Goal: Task Accomplishment & Management: Manage account settings

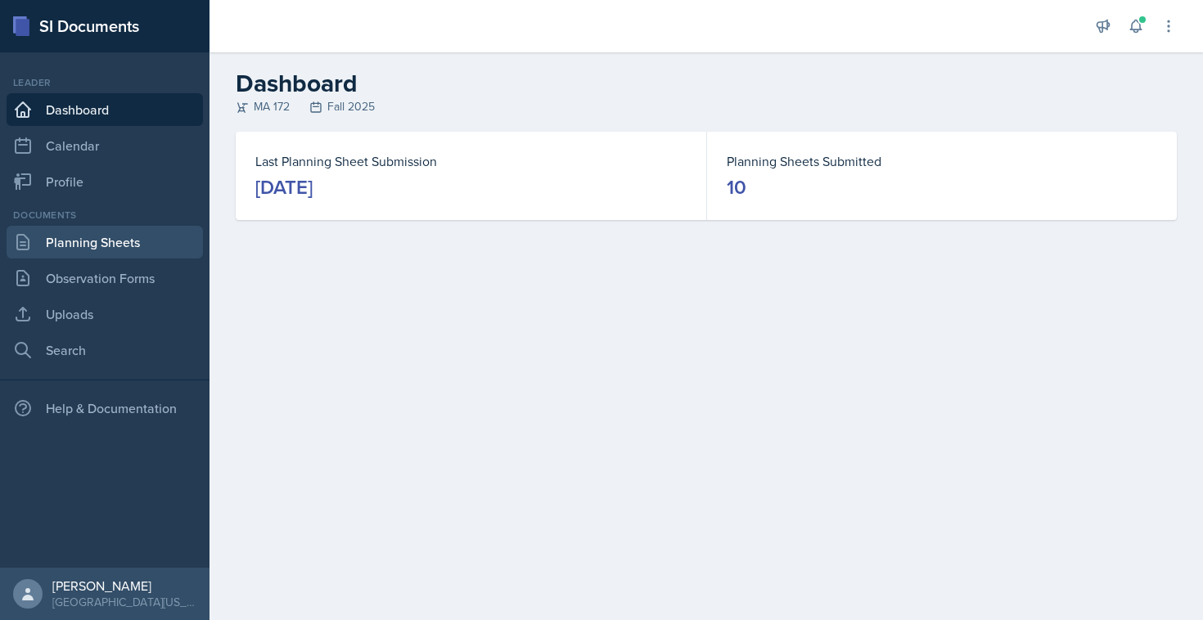
click at [121, 244] on link "Planning Sheets" at bounding box center [105, 242] width 196 height 33
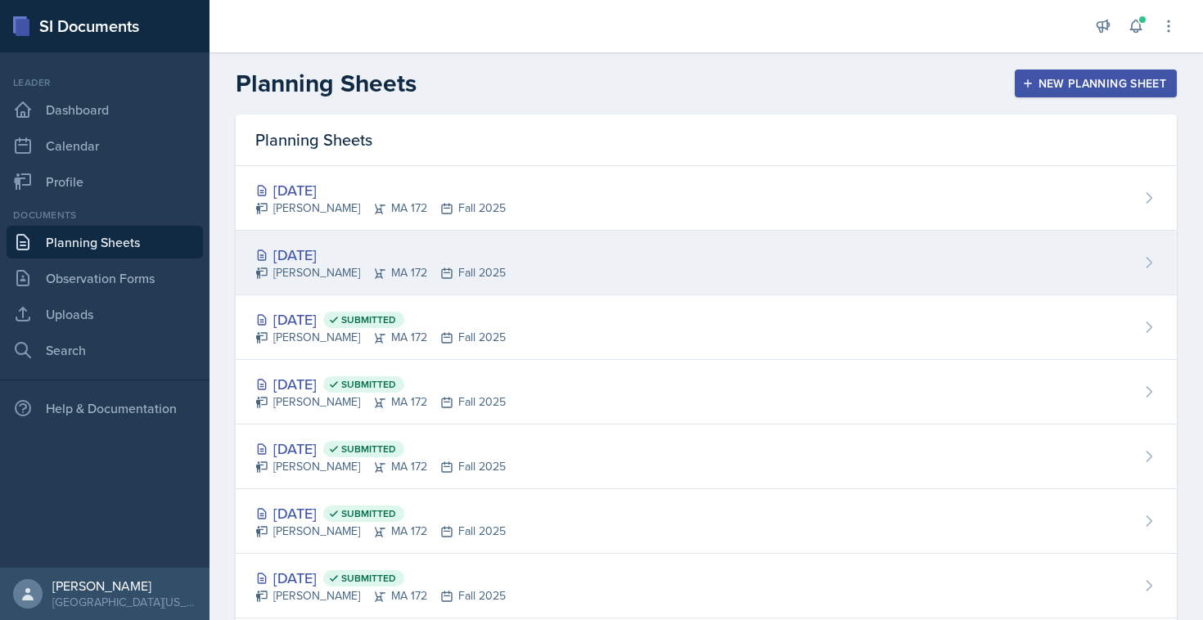
scroll to position [7, 0]
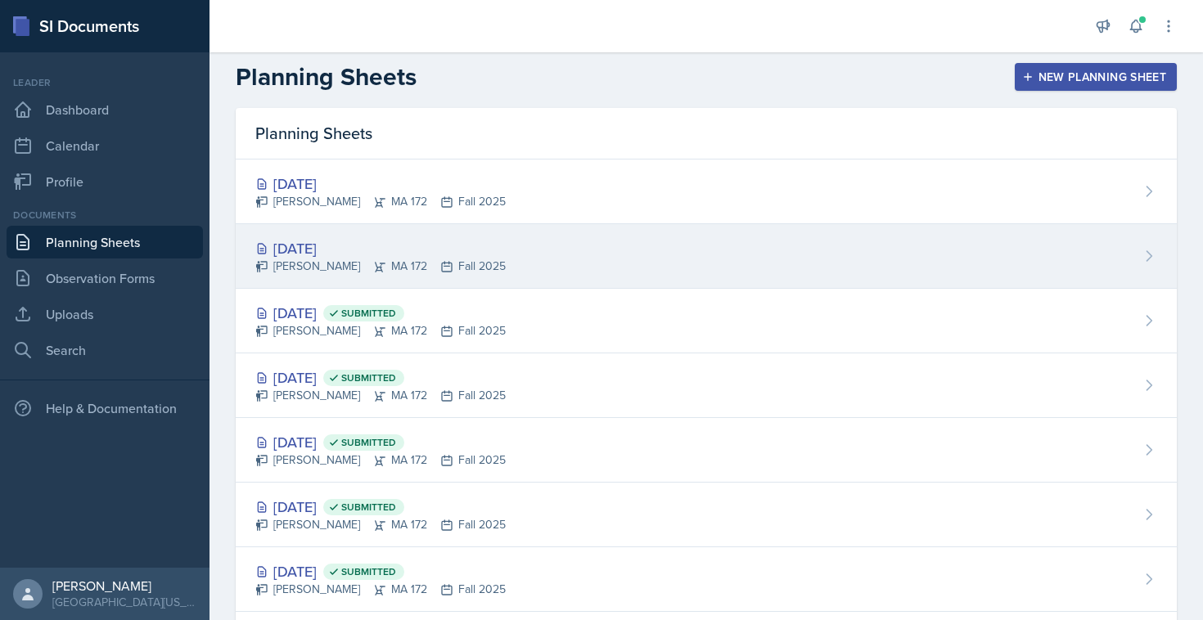
click at [392, 245] on div "[DATE]" at bounding box center [380, 248] width 250 height 22
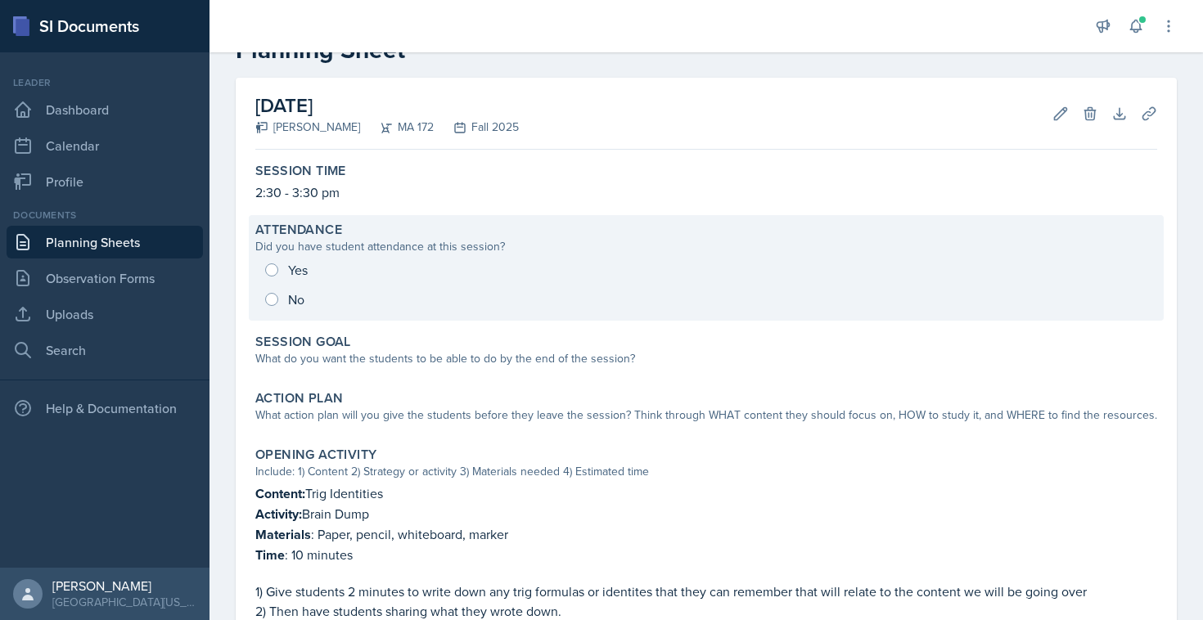
scroll to position [74, 0]
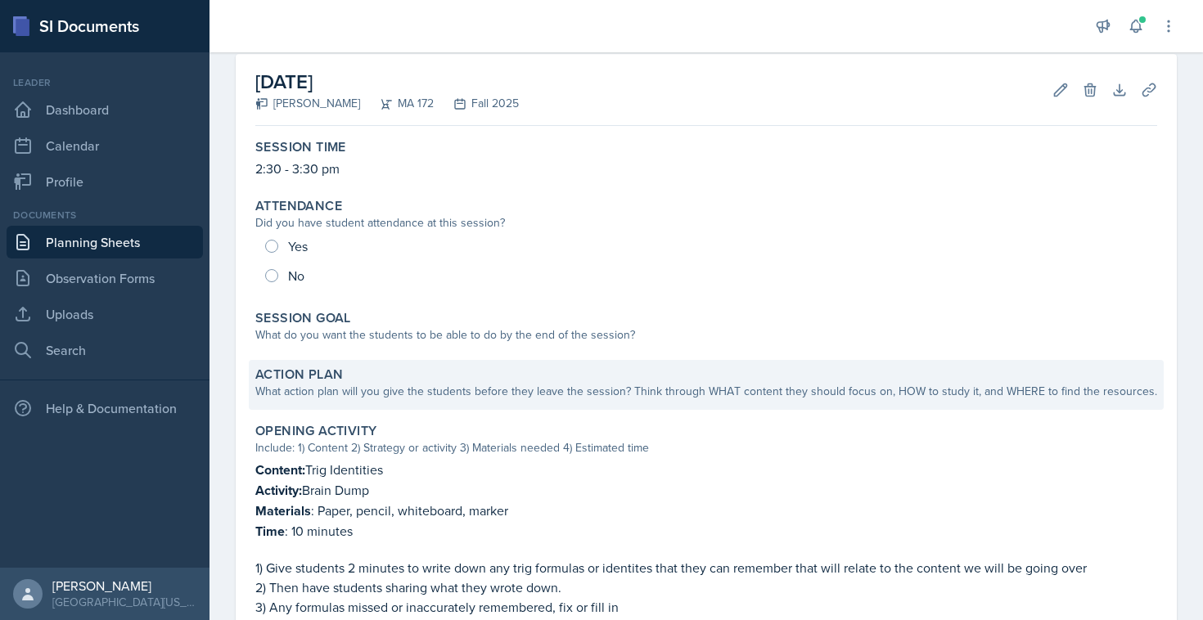
click at [349, 394] on div "What action plan will you give the students before they leave the session? Thin…" at bounding box center [706, 391] width 902 height 17
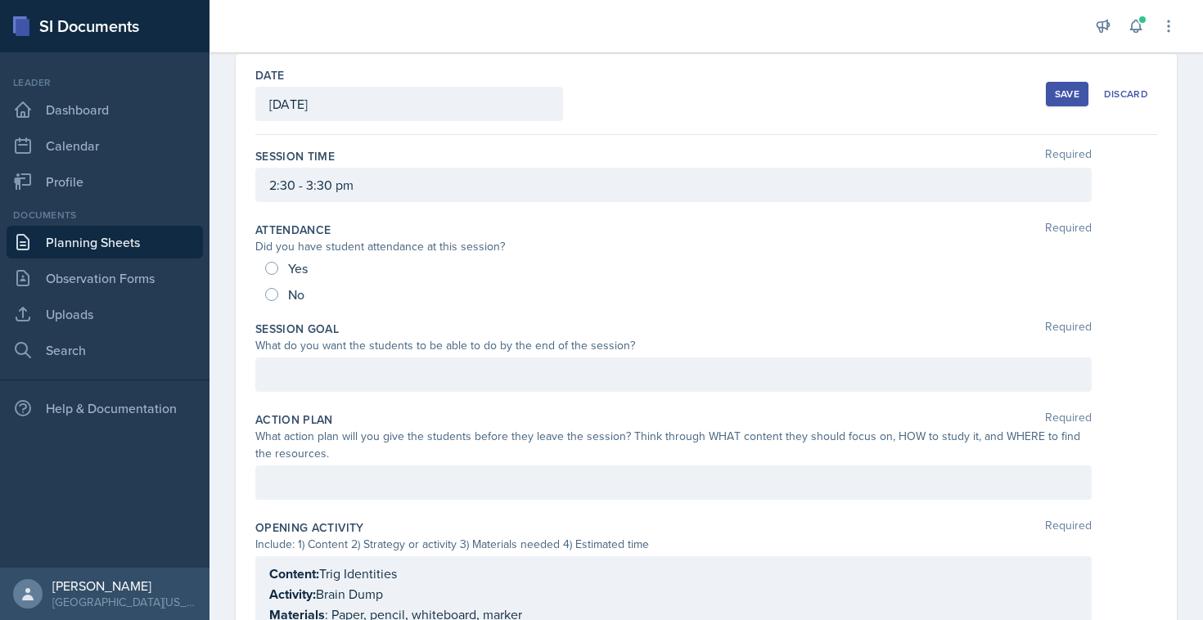
click at [336, 466] on div at bounding box center [673, 483] width 836 height 34
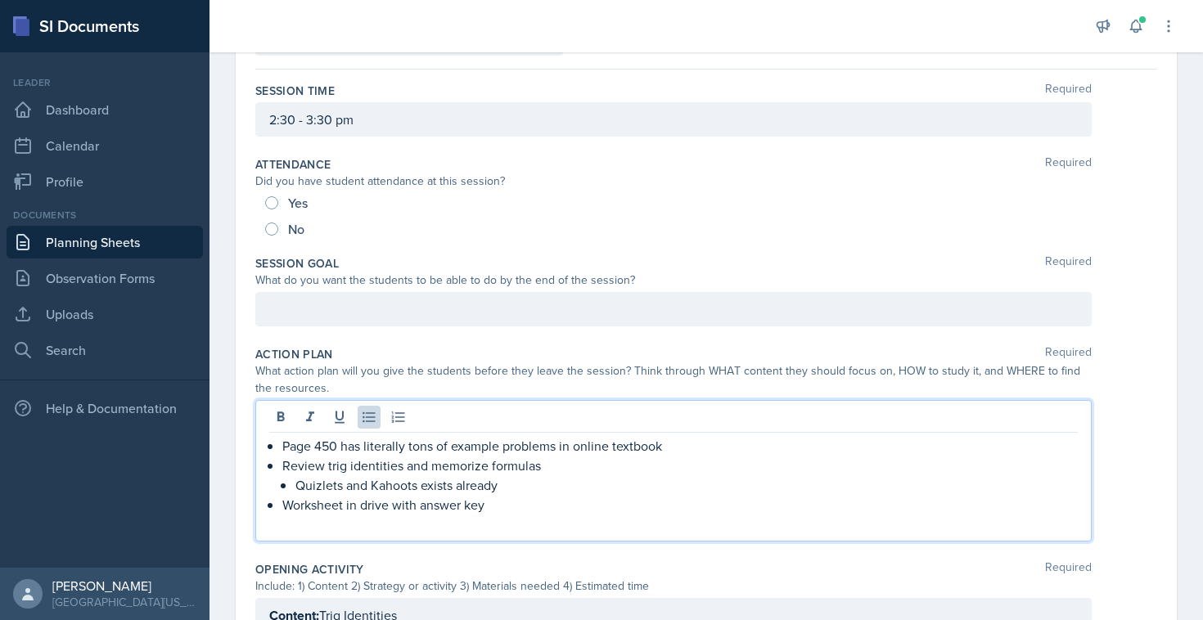
scroll to position [213, 0]
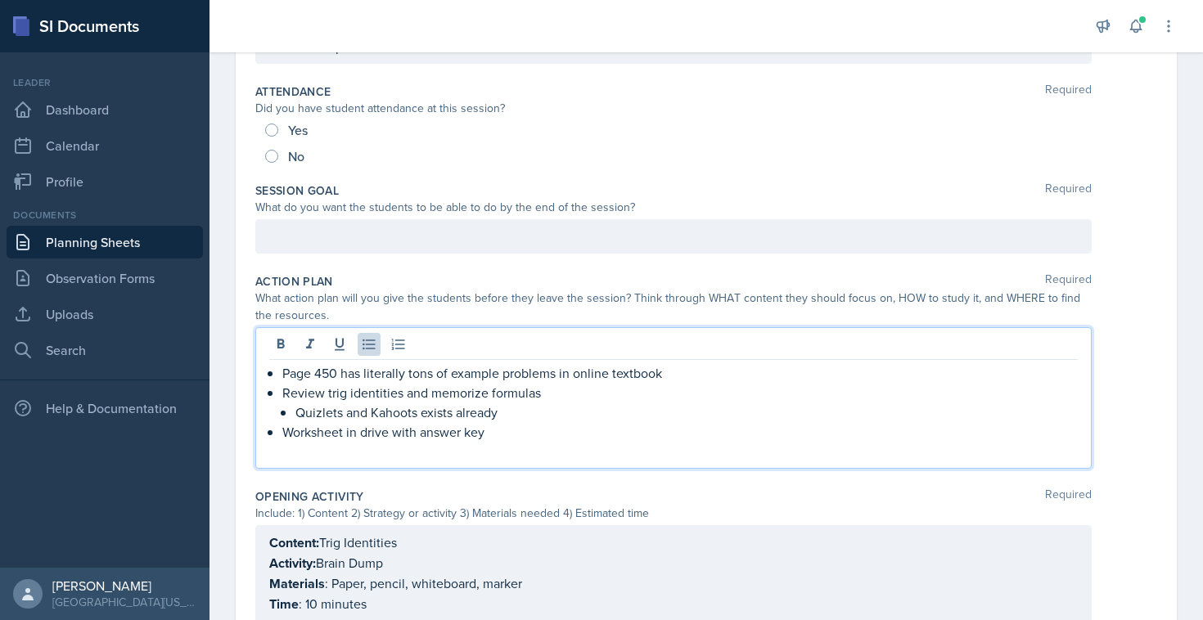
click at [284, 376] on p "Page 450 has literally tons of example problems in online textbook" at bounding box center [680, 373] width 796 height 20
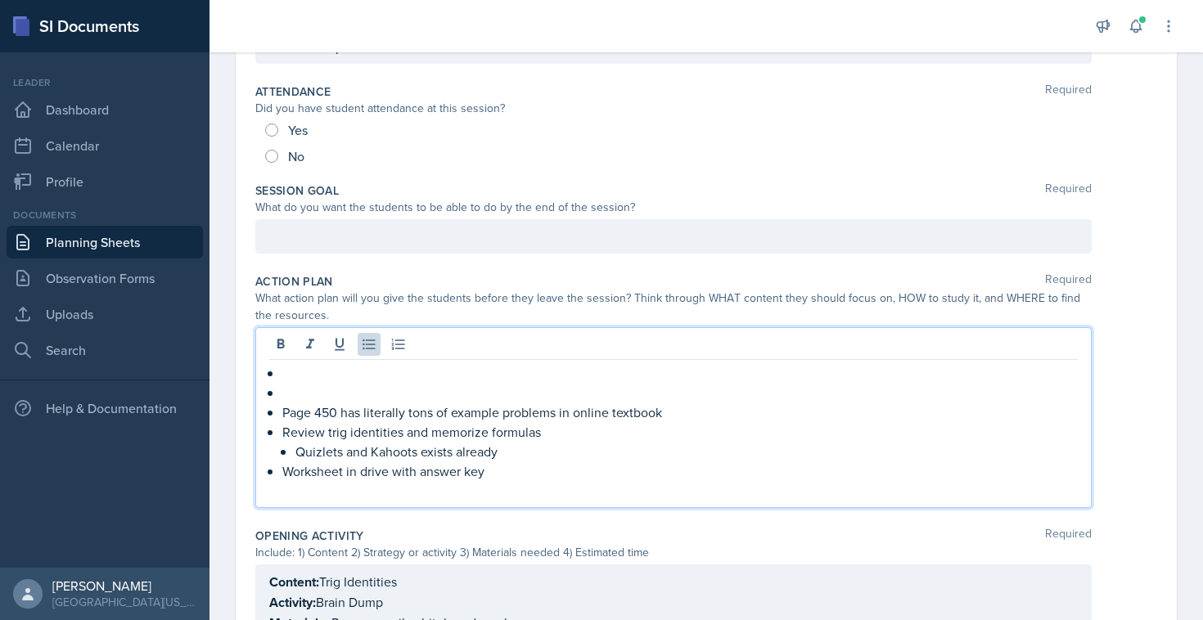
click at [288, 374] on p at bounding box center [680, 373] width 796 height 20
click at [505, 371] on p "Memorize common trig identities by" at bounding box center [673, 373] width 809 height 20
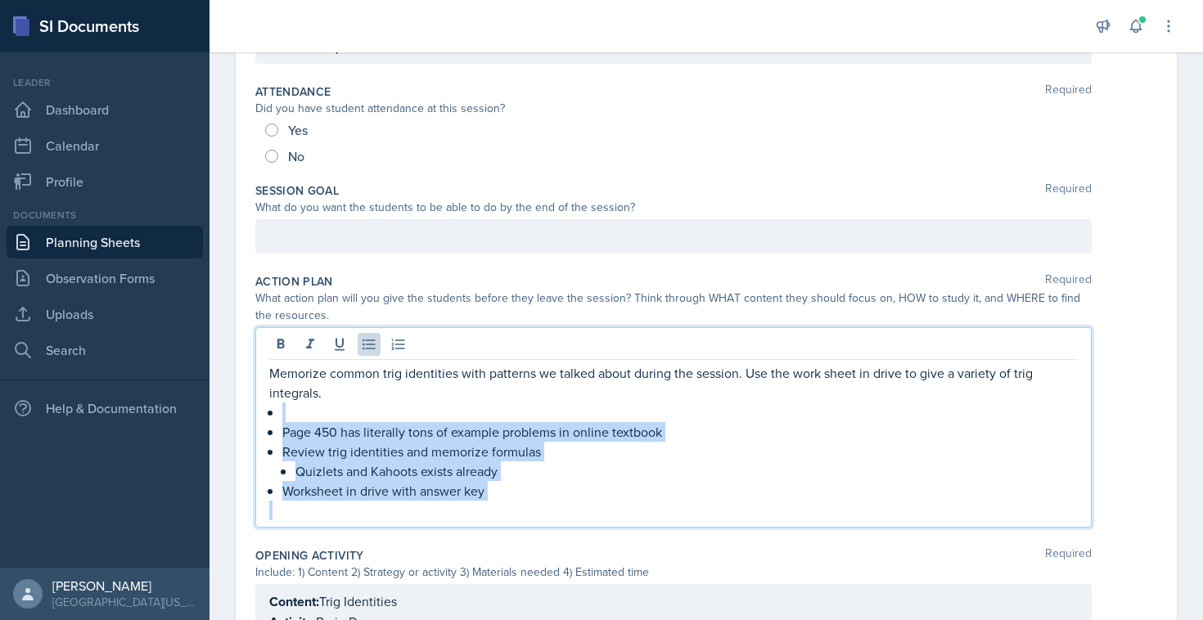
drag, startPoint x: 395, startPoint y: 512, endPoint x: 258, endPoint y: 417, distance: 167.1
click at [258, 417] on div "Memorize common trig identities with patterns we talked about during the sessio…" at bounding box center [673, 427] width 836 height 201
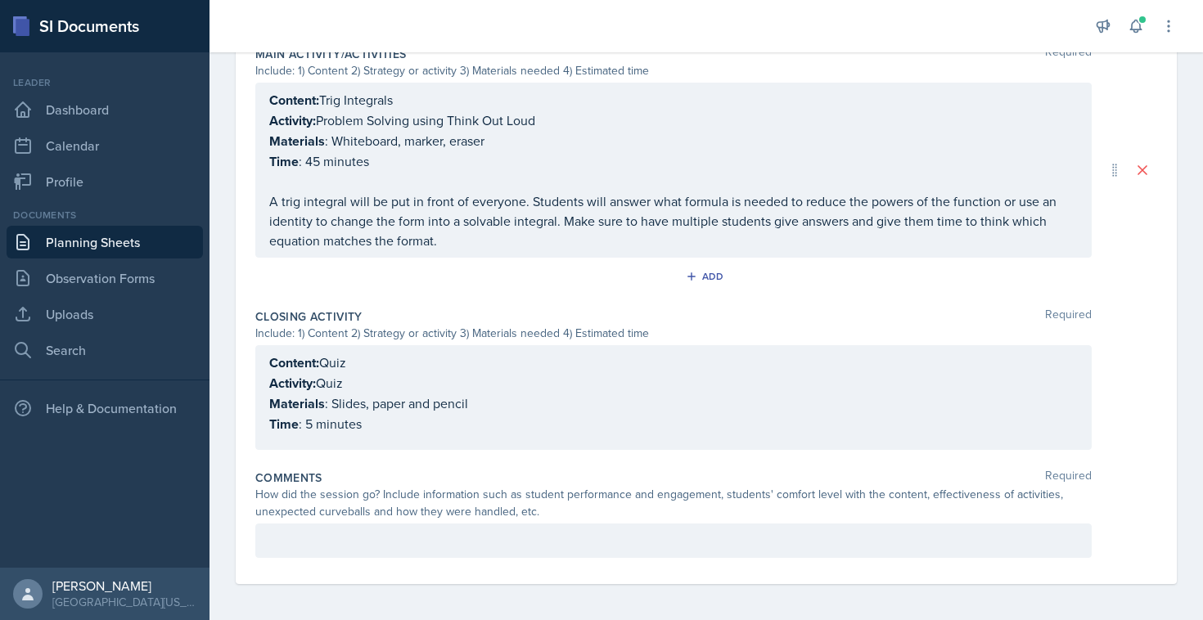
click at [337, 358] on div "Content: Quiz Activity: Quiz Materials : Slides, paper and pencil Time : 5 minu…" at bounding box center [673, 397] width 836 height 105
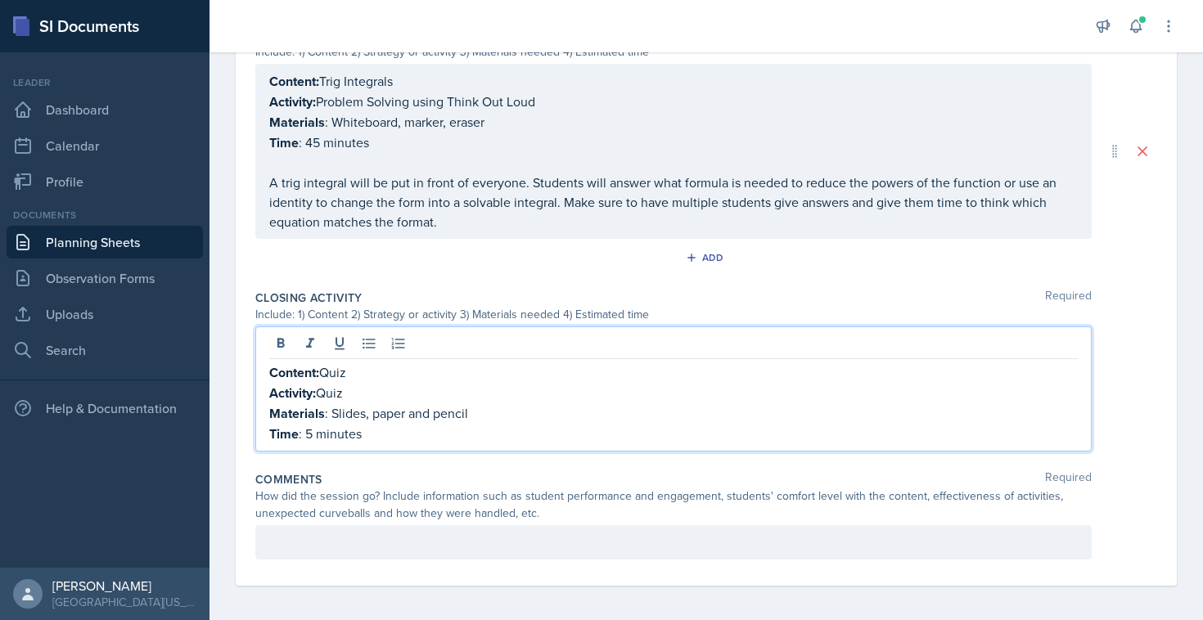
click at [337, 358] on div "Content: Quiz Activity: Quiz Materials : Slides, paper and pencil Time : 5 minu…" at bounding box center [673, 389] width 836 height 125
click at [340, 377] on p "Content: Quiz" at bounding box center [673, 373] width 809 height 20
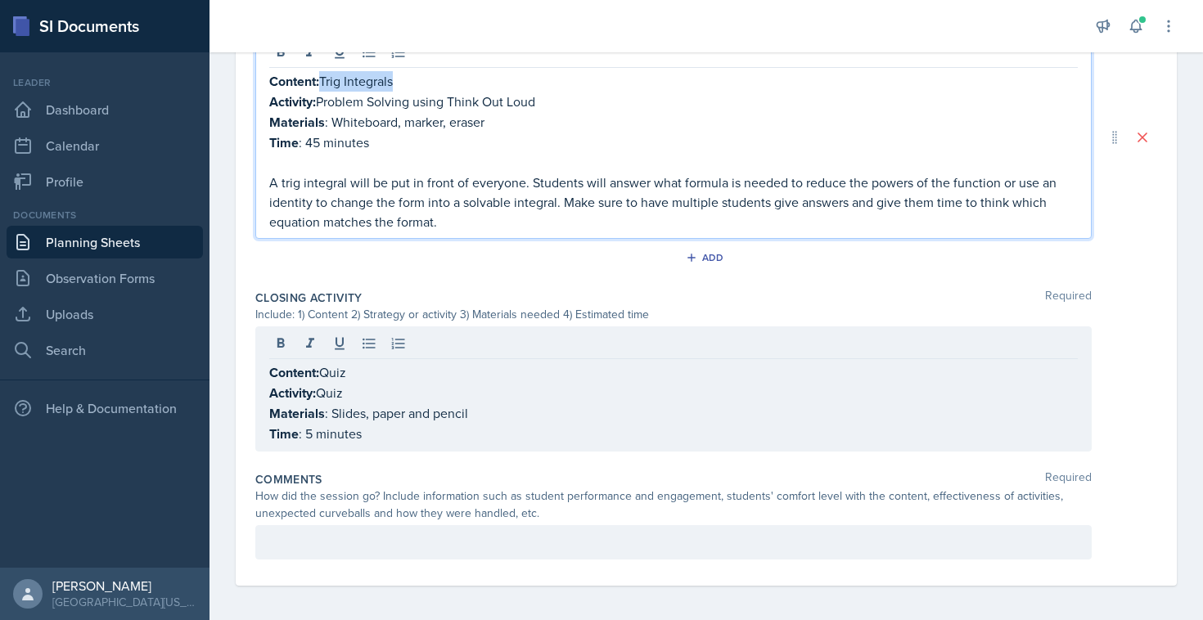
drag, startPoint x: 412, startPoint y: 88, endPoint x: 324, endPoint y: 83, distance: 87.7
click at [324, 83] on p "Content: Trig Integrals" at bounding box center [673, 81] width 809 height 20
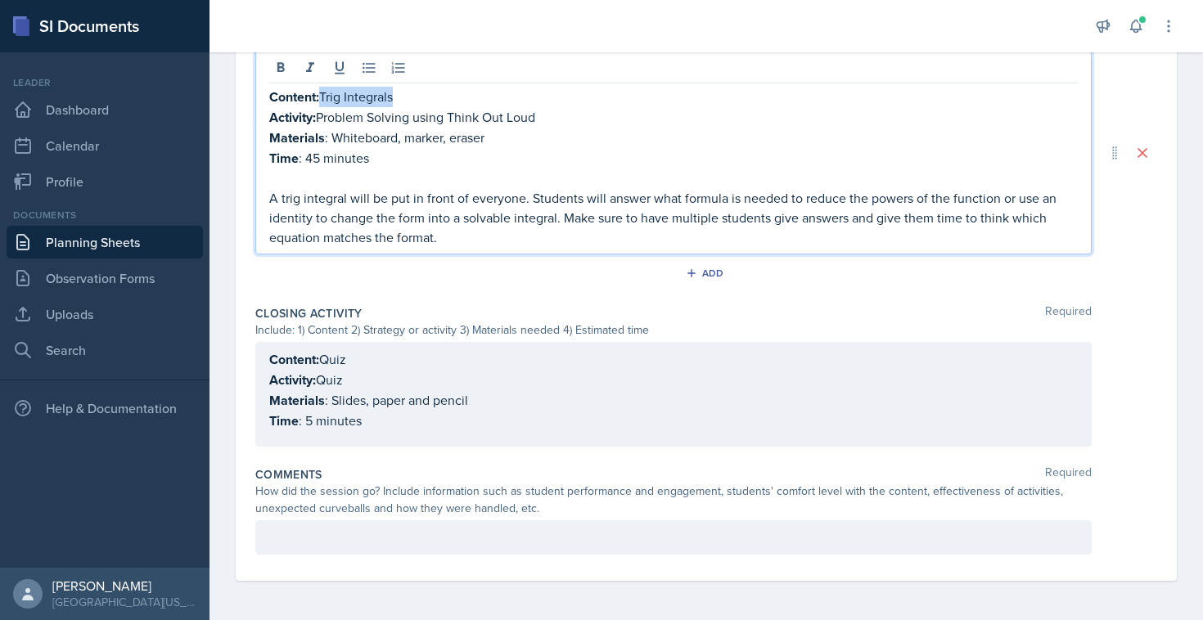
scroll to position [848, 0]
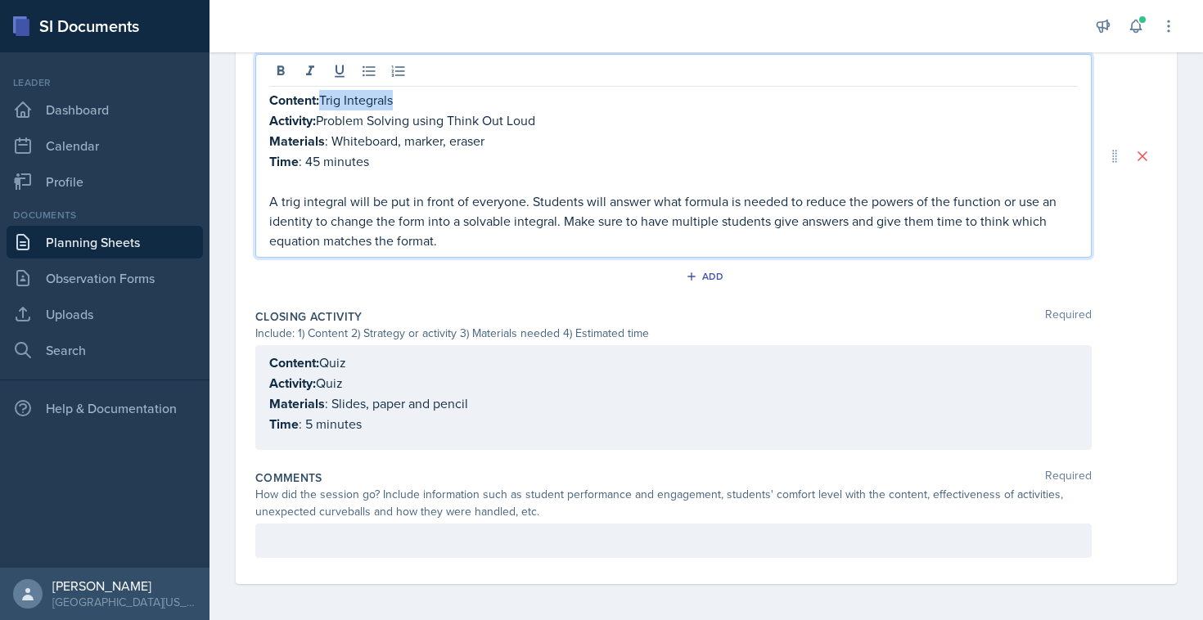
copy p "Trig Integrals"
click at [345, 362] on p "Content: Quiz" at bounding box center [673, 363] width 809 height 20
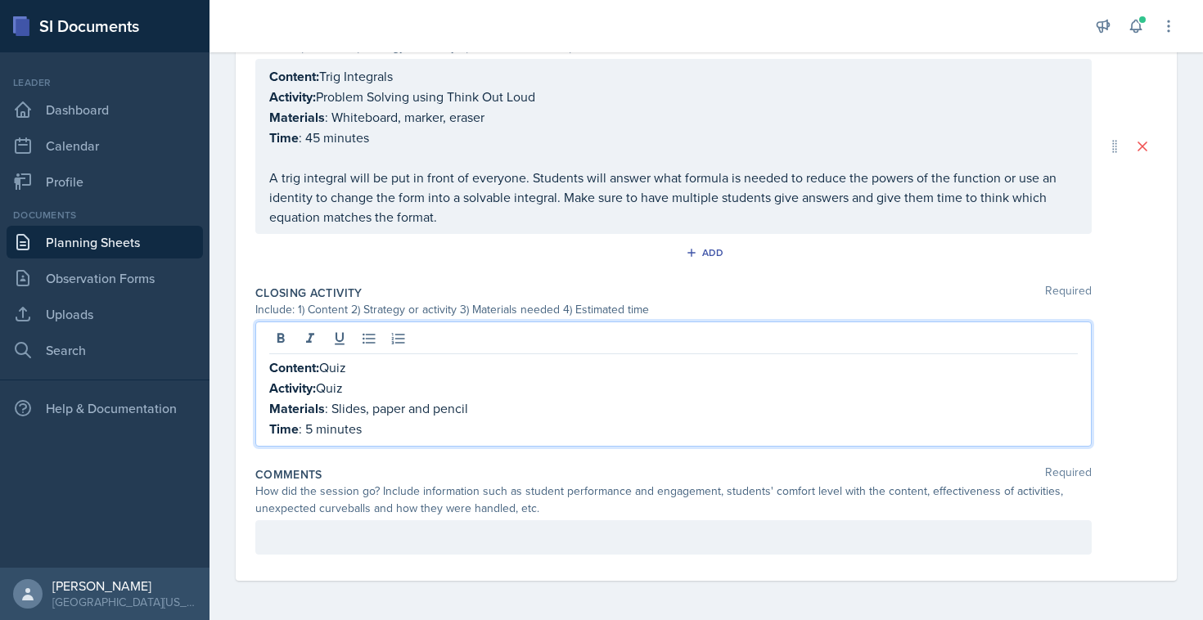
scroll to position [838, 0]
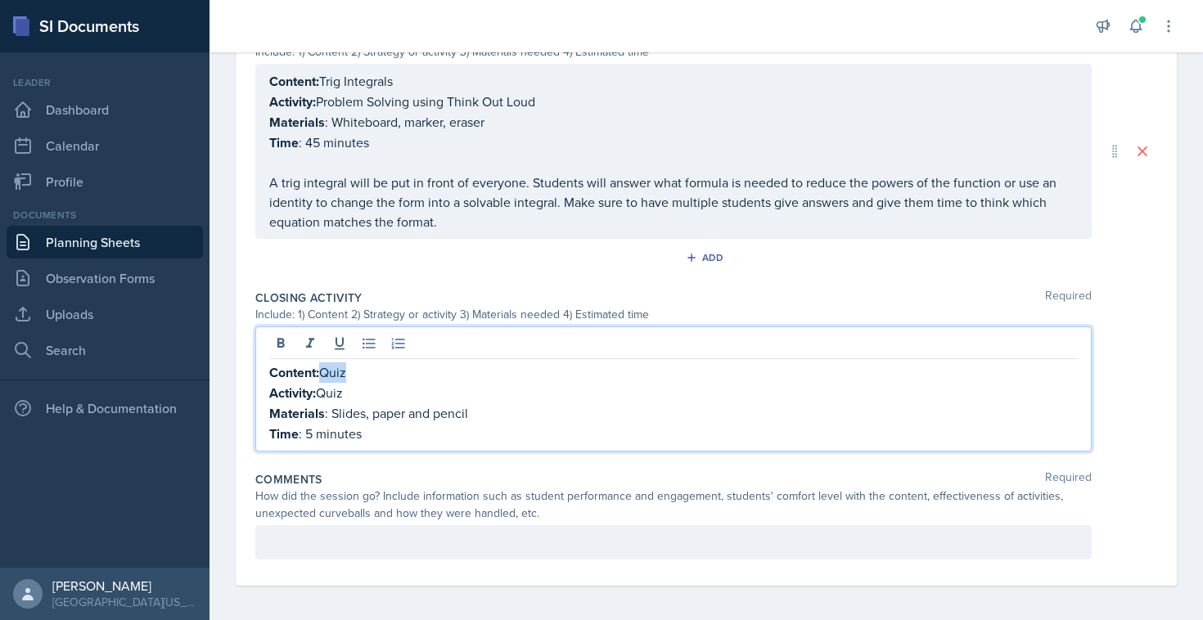
click at [345, 363] on p "Content: Quiz" at bounding box center [673, 373] width 809 height 20
paste div
click at [372, 374] on p "Content: Trig Integrals" at bounding box center [673, 373] width 809 height 20
click at [400, 419] on p "Materials : Slides, paper and pencil" at bounding box center [673, 413] width 809 height 20
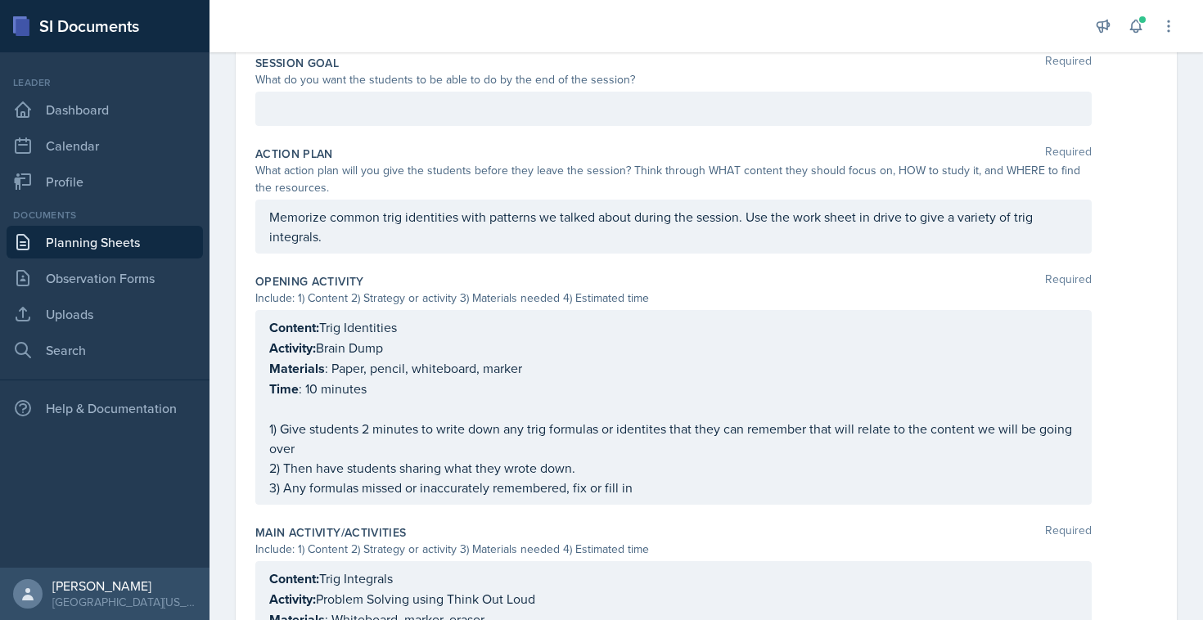
scroll to position [180, 0]
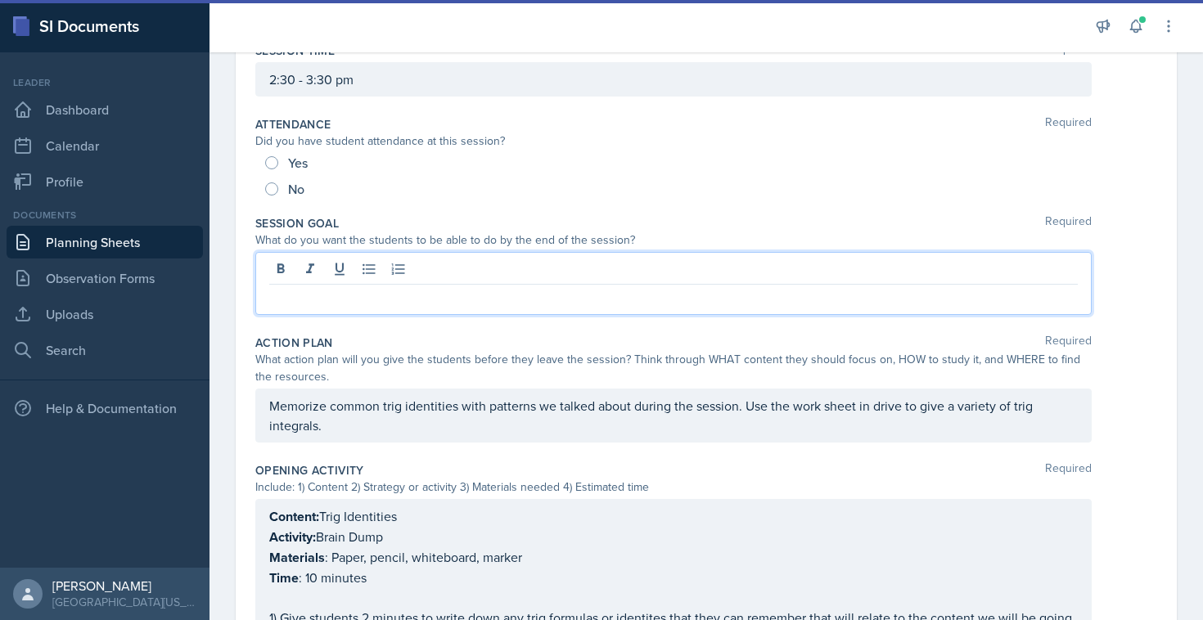
click at [435, 264] on div at bounding box center [673, 283] width 836 height 63
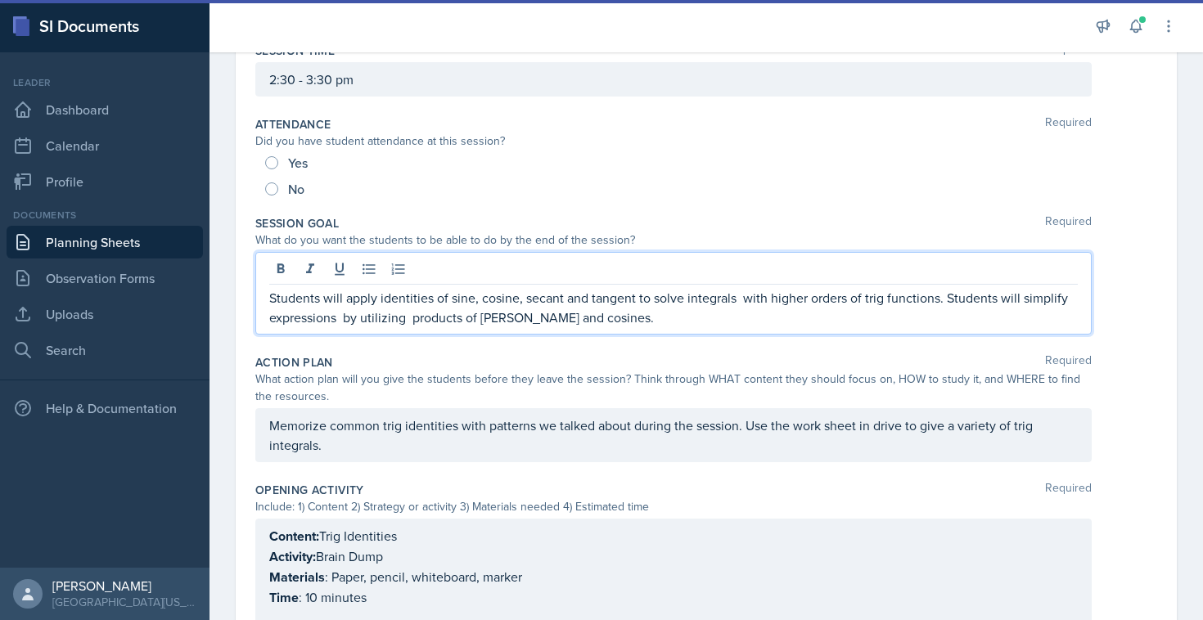
click at [381, 318] on p "Students will apply identities of sine, cosine, secant and tangent to solve int…" at bounding box center [673, 307] width 809 height 39
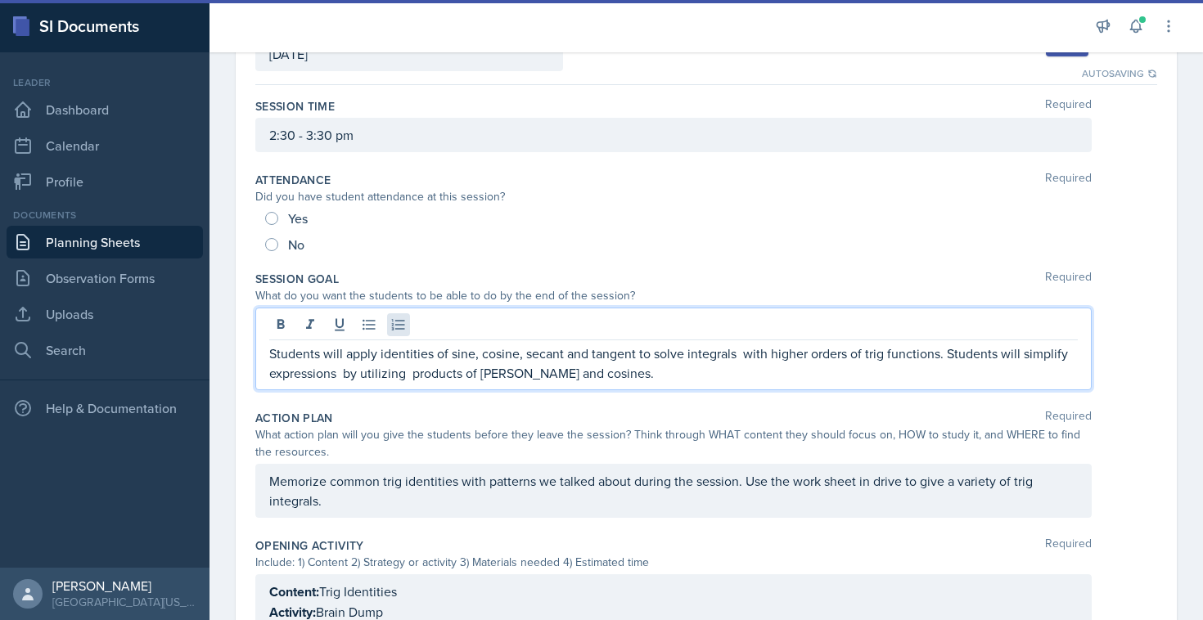
scroll to position [134, 0]
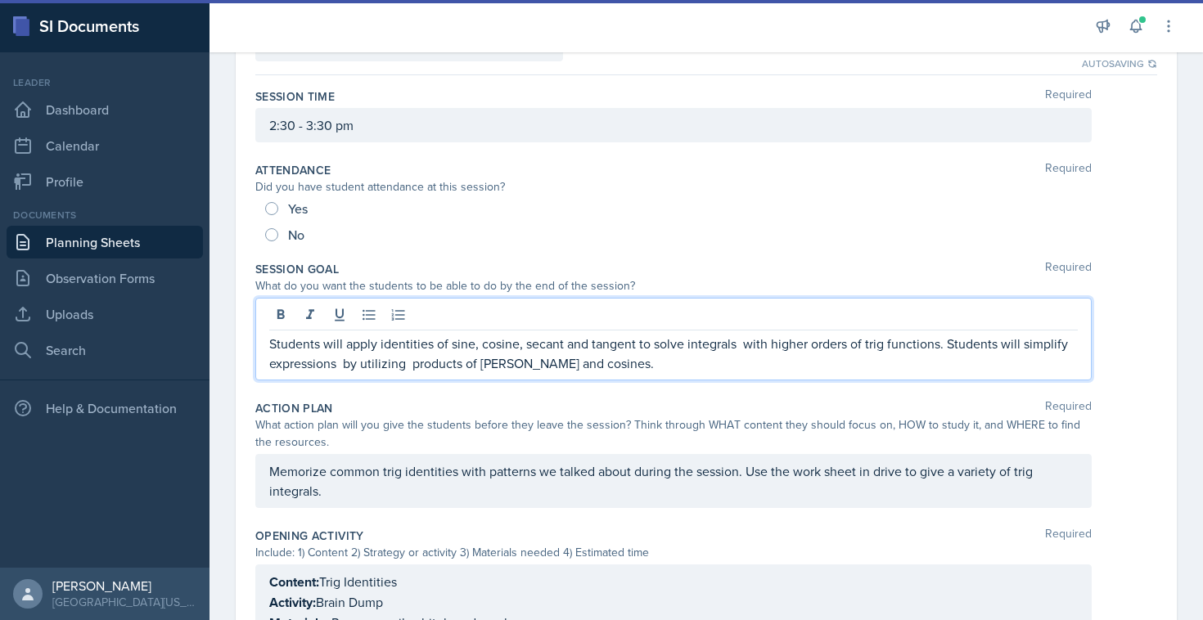
click at [410, 342] on p "Students will apply identities of sine, cosine, secant and tangent to solve int…" at bounding box center [673, 353] width 809 height 39
click at [493, 340] on p "Students will apply identities of sine, cosine, secant and tangent to solve int…" at bounding box center [673, 353] width 809 height 39
click at [578, 345] on p "Students will apply identities of sine, cosine, secant and tangent to solve int…" at bounding box center [673, 353] width 809 height 39
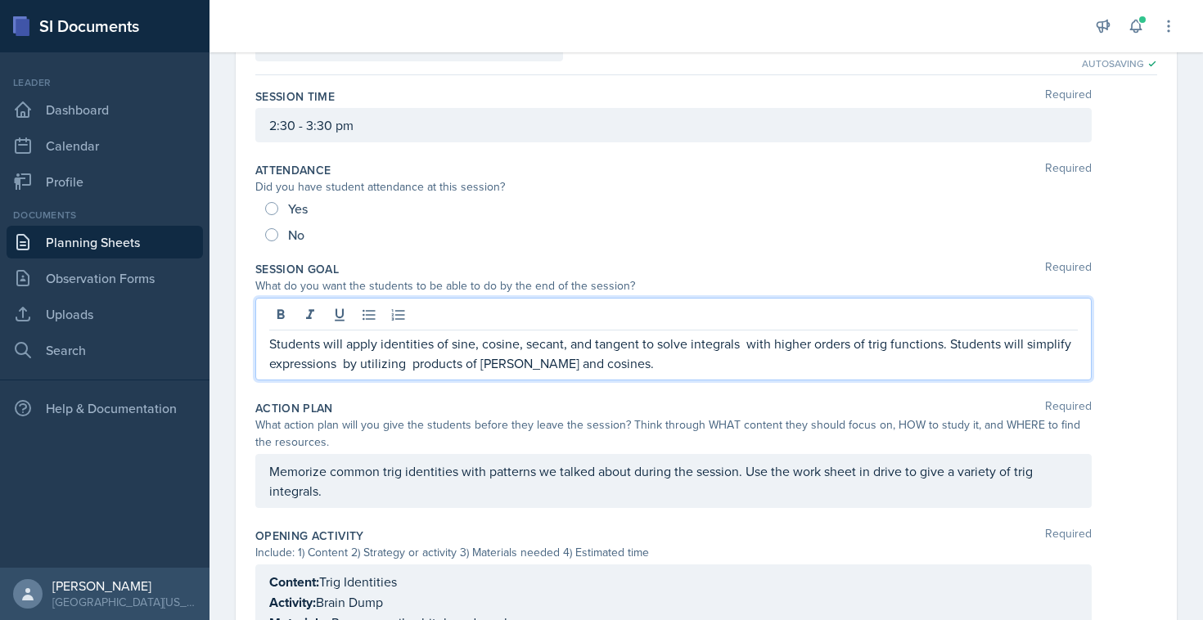
click at [697, 347] on p "Students will apply identities of sine, cosine, secant, and tangent to solve in…" at bounding box center [673, 353] width 809 height 39
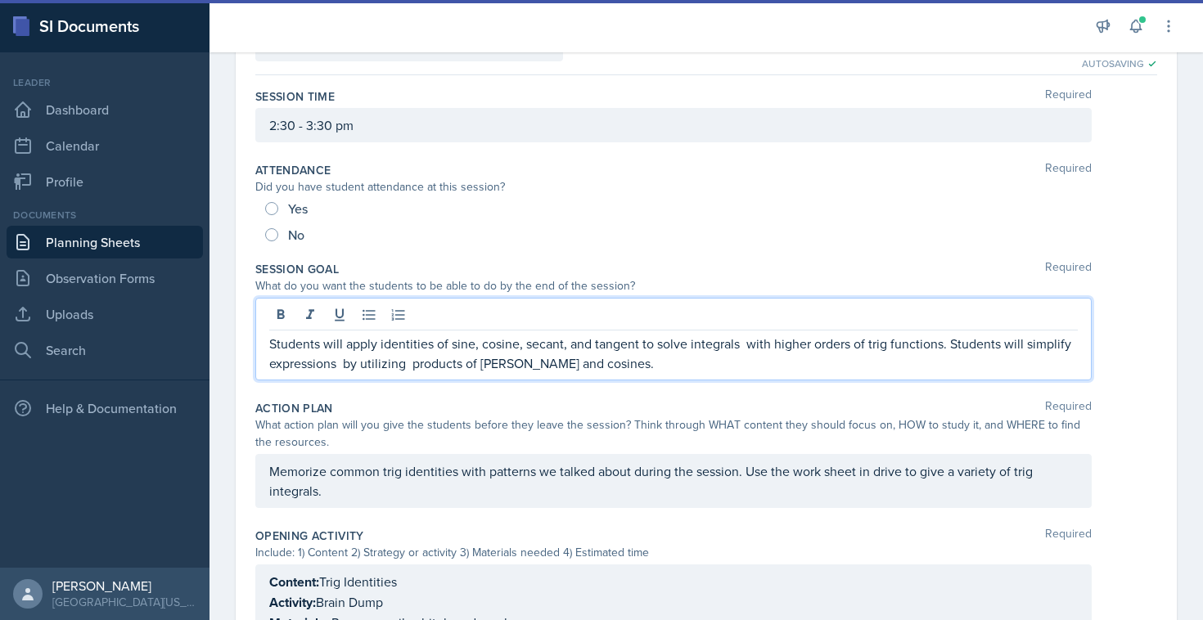
click at [492, 350] on p "Students will apply identities of sine, cosine, secant, and tangent to solve in…" at bounding box center [673, 353] width 809 height 39
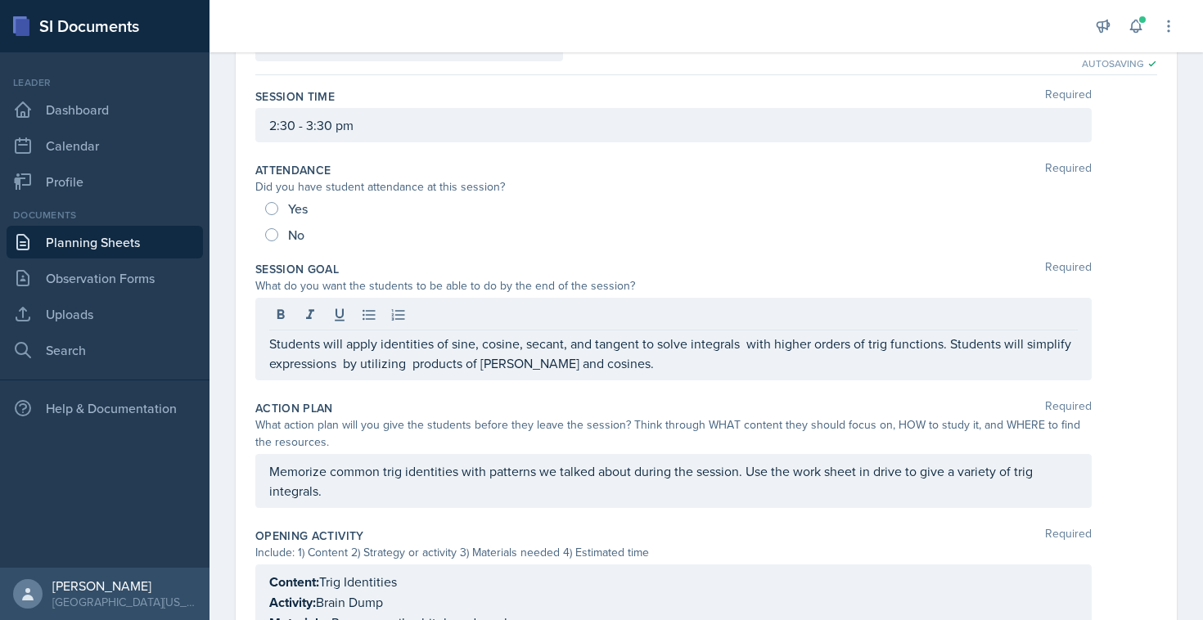
click at [640, 375] on div "Students will apply identities of sine, cosine, secant, and tangent to solve in…" at bounding box center [673, 339] width 836 height 83
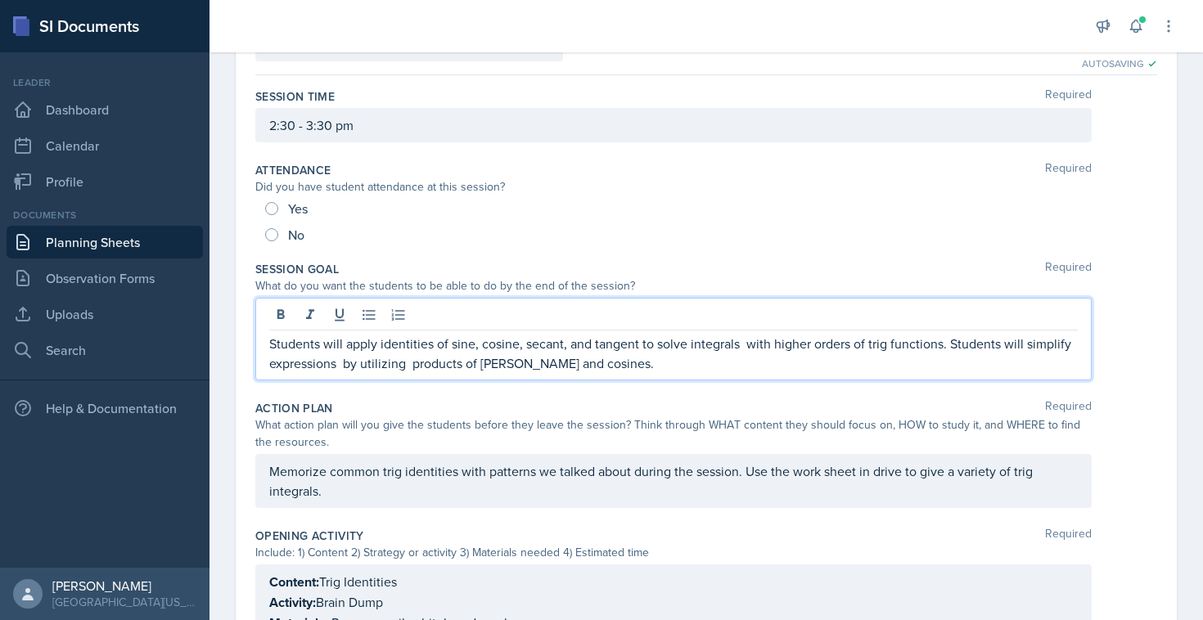
click at [741, 345] on p "Students will apply identities of sine, cosine, secant, and tangent to solve in…" at bounding box center [673, 353] width 809 height 39
click at [349, 363] on p "Students will apply identities of sine, cosine, secant, and tangent to solve in…" at bounding box center [673, 353] width 809 height 39
click at [343, 366] on p "Students will apply identities of sine, cosine, secant, and tangent to solve in…" at bounding box center [673, 353] width 809 height 39
click at [1032, 345] on p "Students will apply identities of sine, cosine, secant, and tangent to solve in…" at bounding box center [673, 353] width 809 height 39
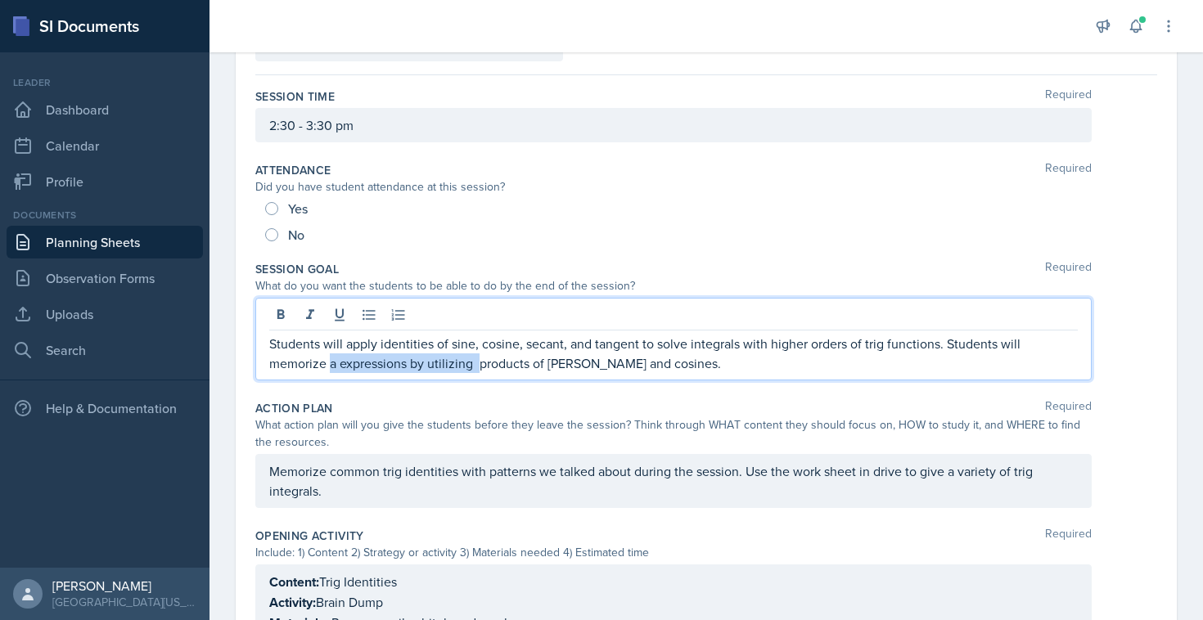
drag, startPoint x: 421, startPoint y: 368, endPoint x: 226, endPoint y: 370, distance: 194.8
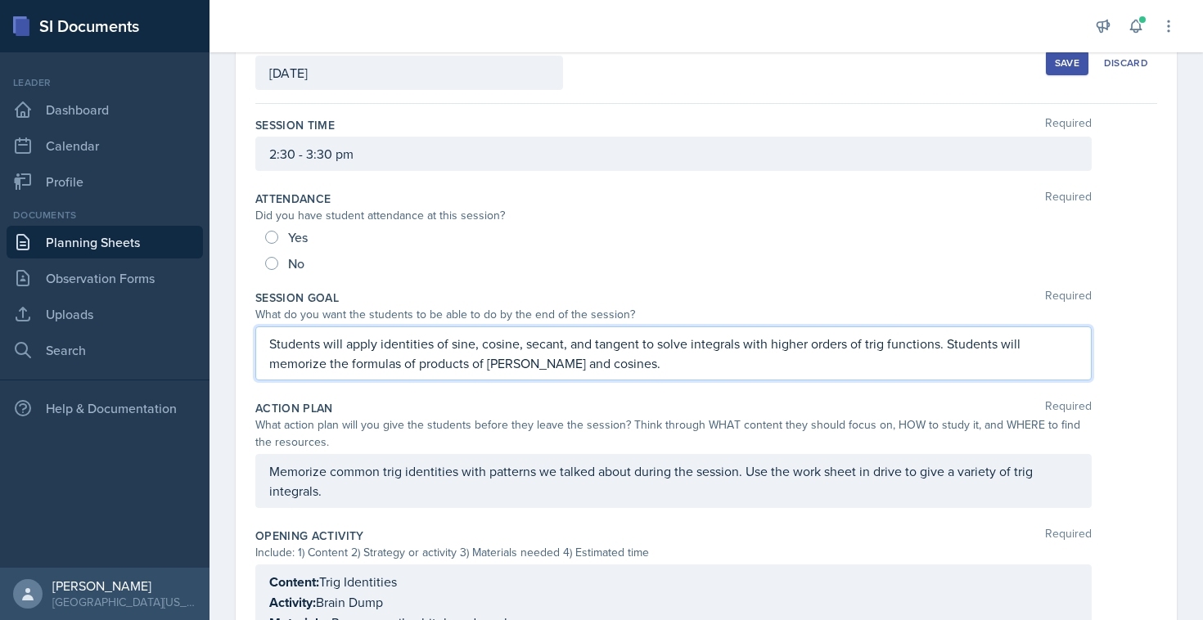
click at [557, 366] on p "Students will apply identities of sine, cosine, secant, and tangent to solve in…" at bounding box center [673, 353] width 809 height 39
click at [1062, 71] on button "Save" at bounding box center [1067, 63] width 43 height 25
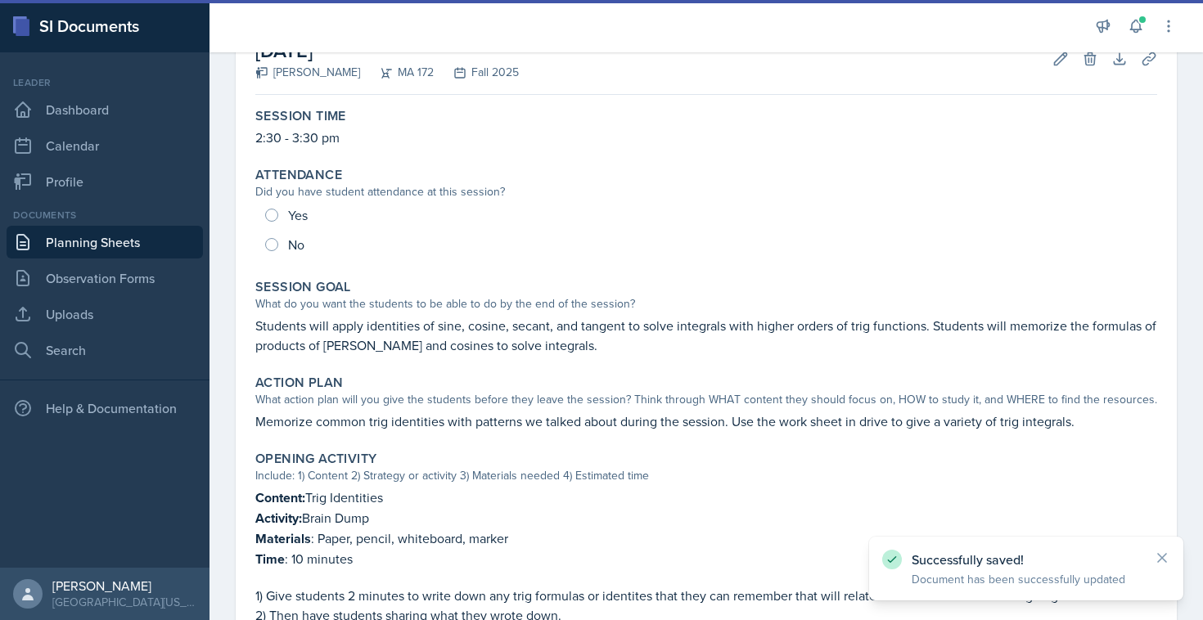
scroll to position [111, 0]
